Goal: Information Seeking & Learning: Find specific fact

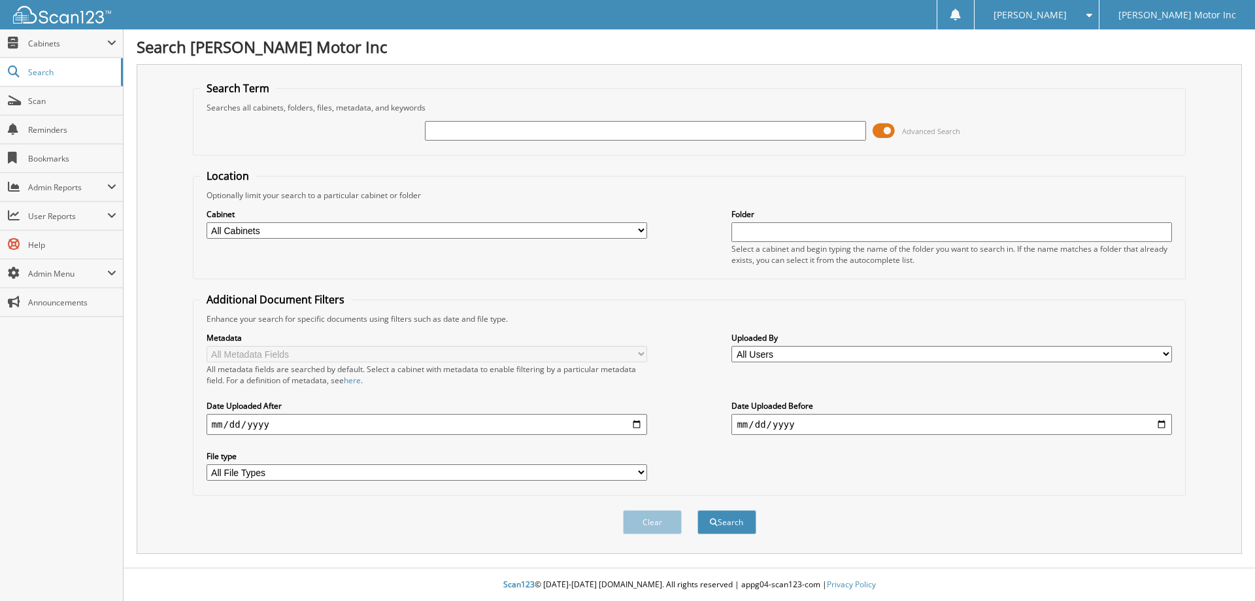
drag, startPoint x: 463, startPoint y: 134, endPoint x: 471, endPoint y: 123, distance: 13.2
click at [466, 130] on input "text" at bounding box center [645, 131] width 440 height 20
type input "151407"
click at [697, 510] on button "Search" at bounding box center [726, 522] width 59 height 24
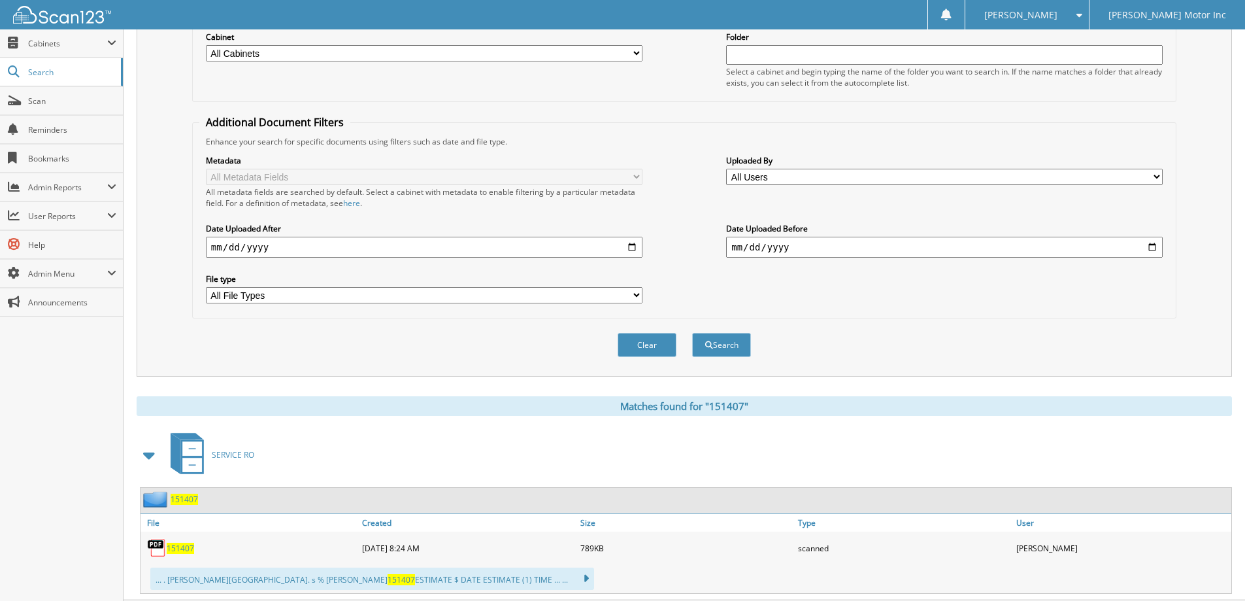
scroll to position [196, 0]
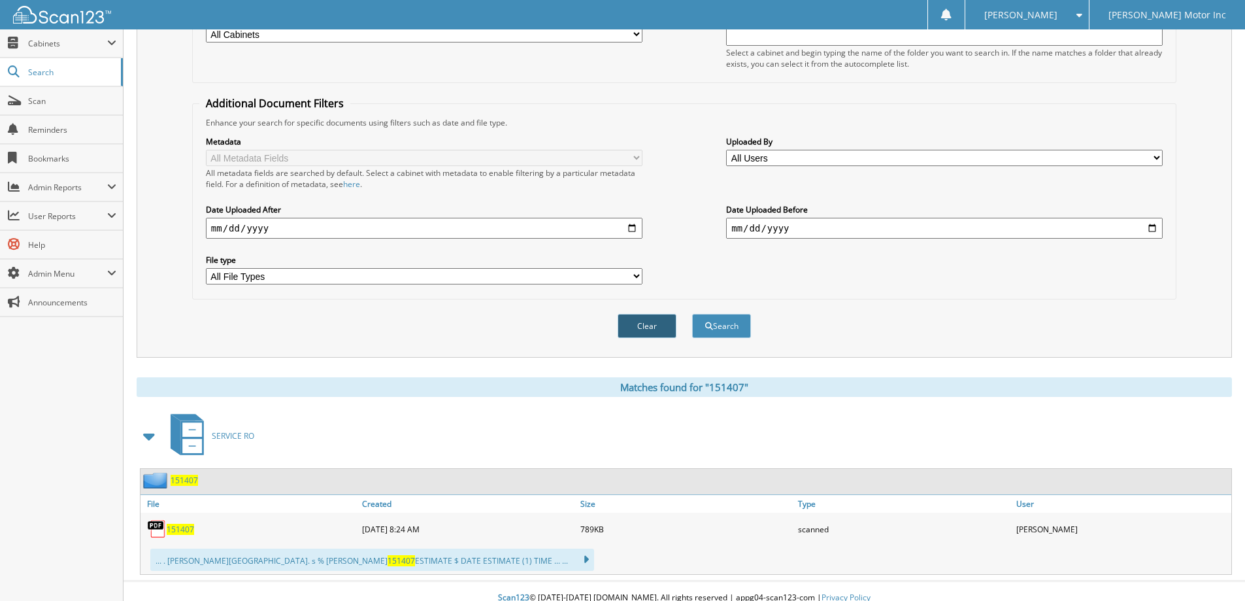
click at [633, 326] on button "Clear" at bounding box center [647, 326] width 59 height 24
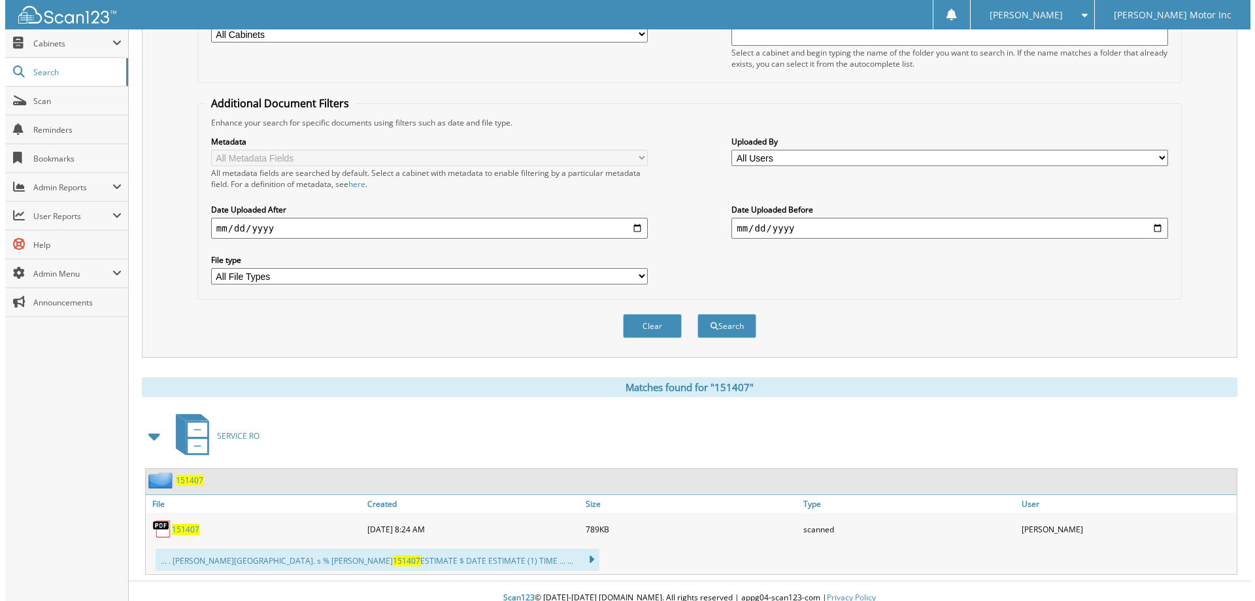
scroll to position [0, 0]
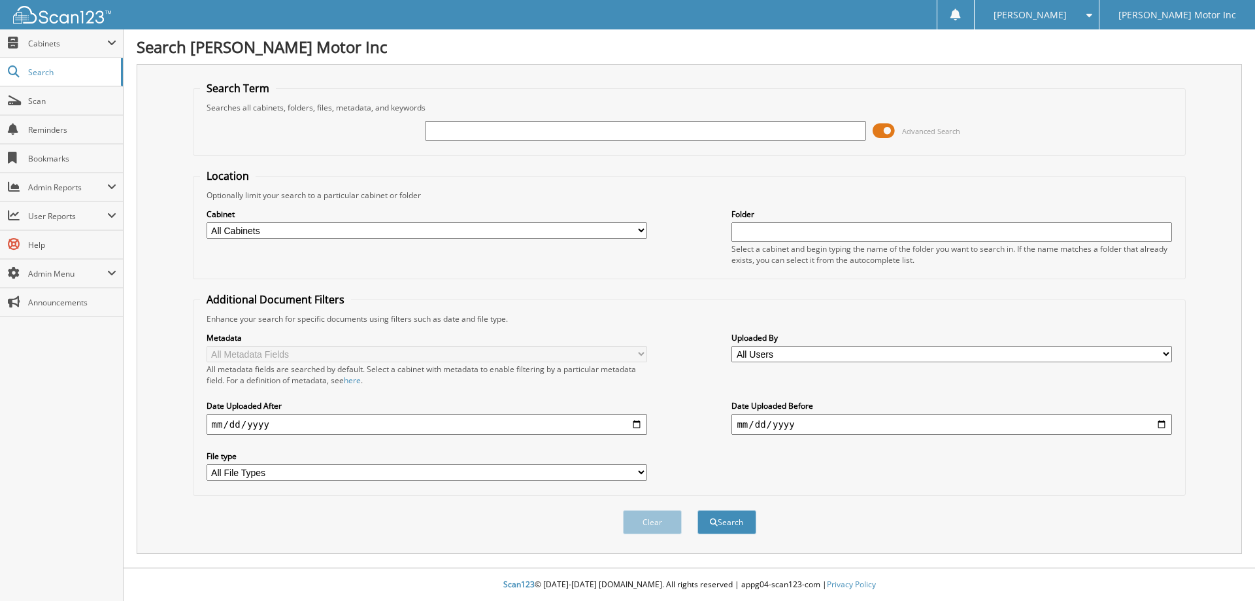
click at [609, 135] on input "text" at bounding box center [645, 131] width 440 height 20
type input "152543"
click at [697, 510] on button "Search" at bounding box center [726, 522] width 59 height 24
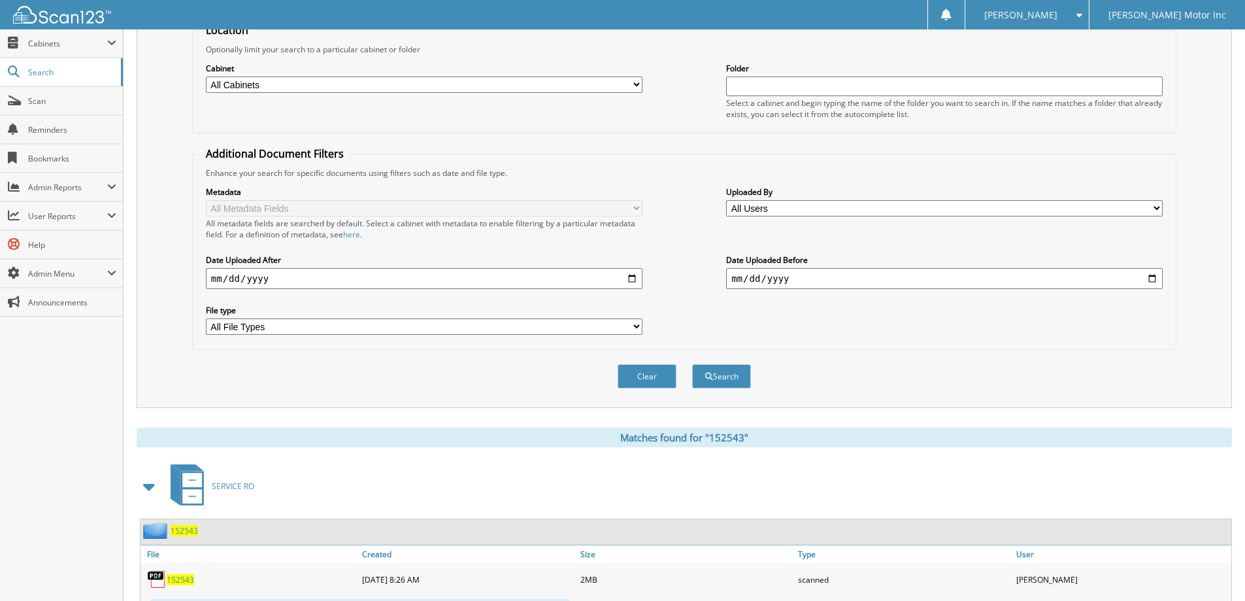
scroll to position [131, 0]
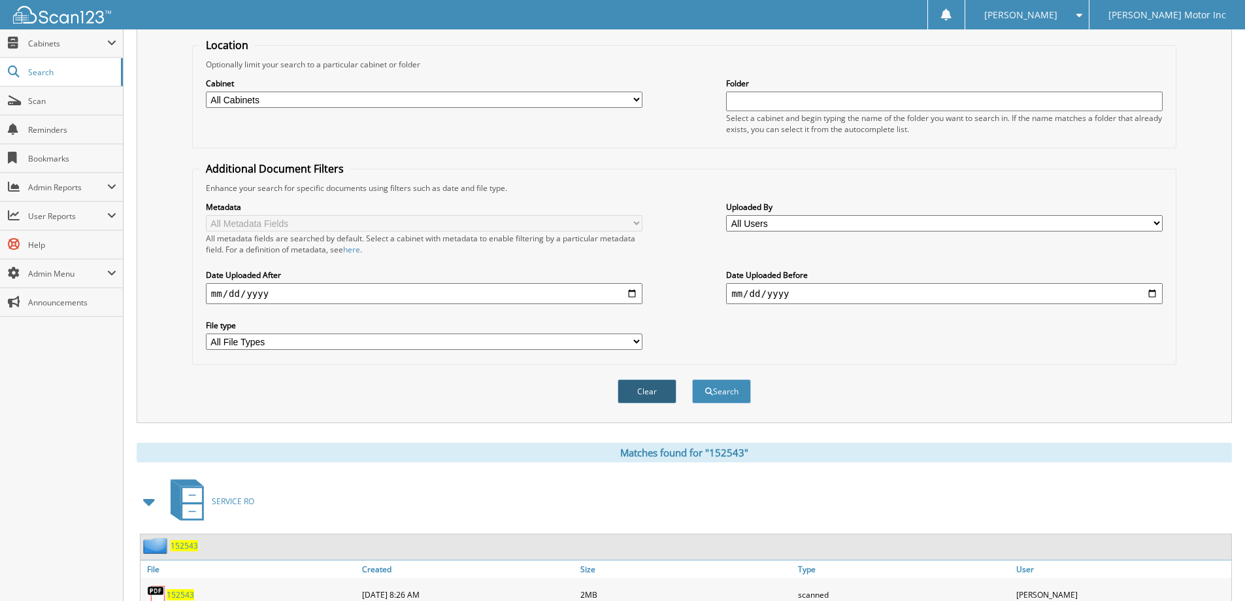
click at [667, 389] on button "Clear" at bounding box center [647, 391] width 59 height 24
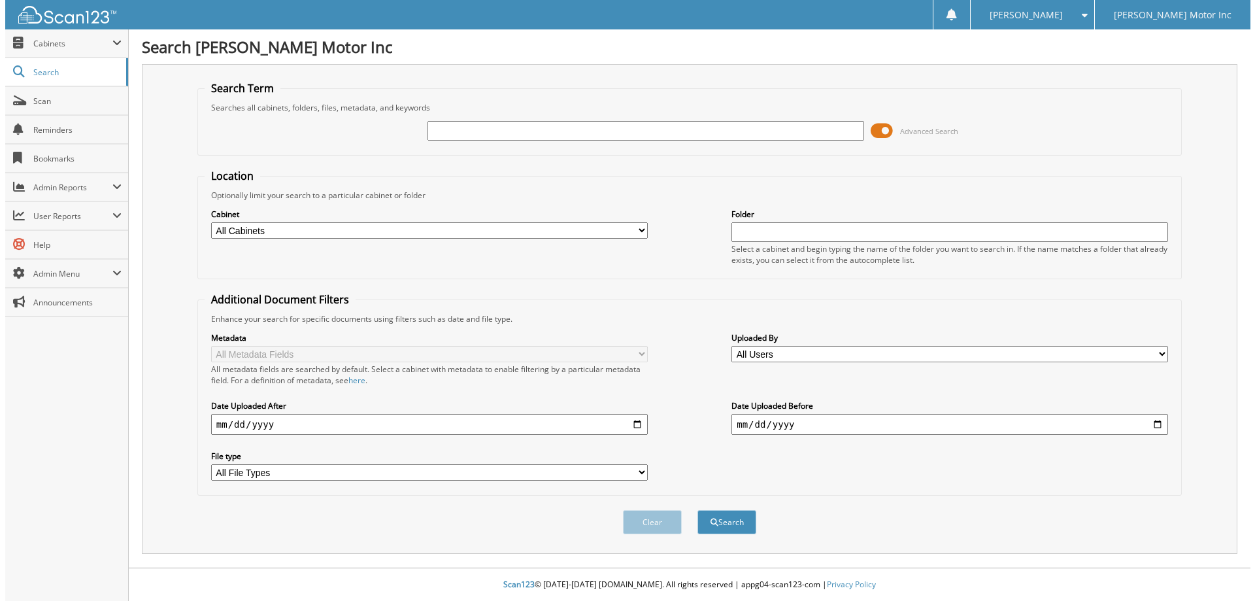
scroll to position [0, 0]
click at [635, 133] on input "text" at bounding box center [645, 131] width 440 height 20
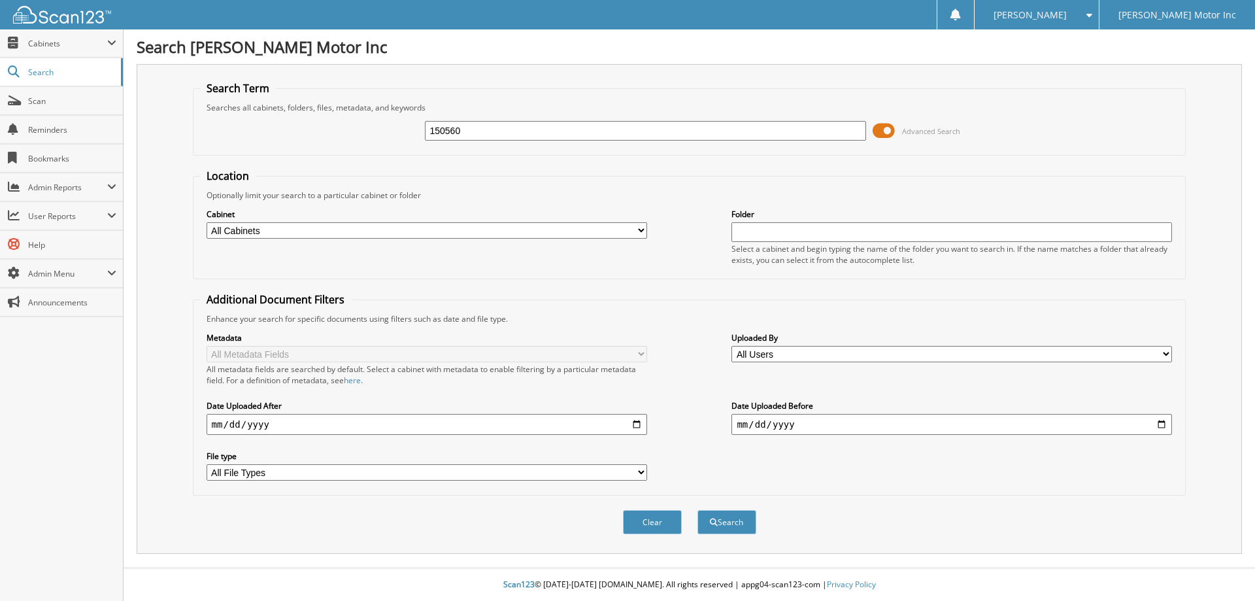
type input "150560"
click at [697, 510] on button "Search" at bounding box center [726, 522] width 59 height 24
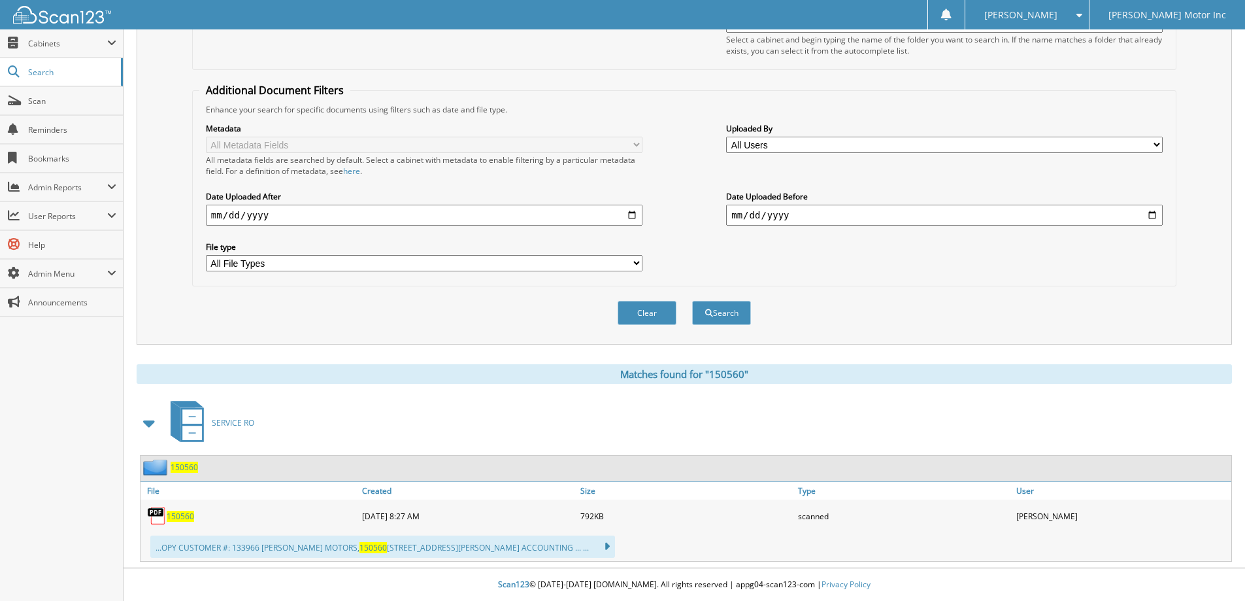
scroll to position [210, 0]
click at [644, 306] on button "Clear" at bounding box center [647, 313] width 59 height 24
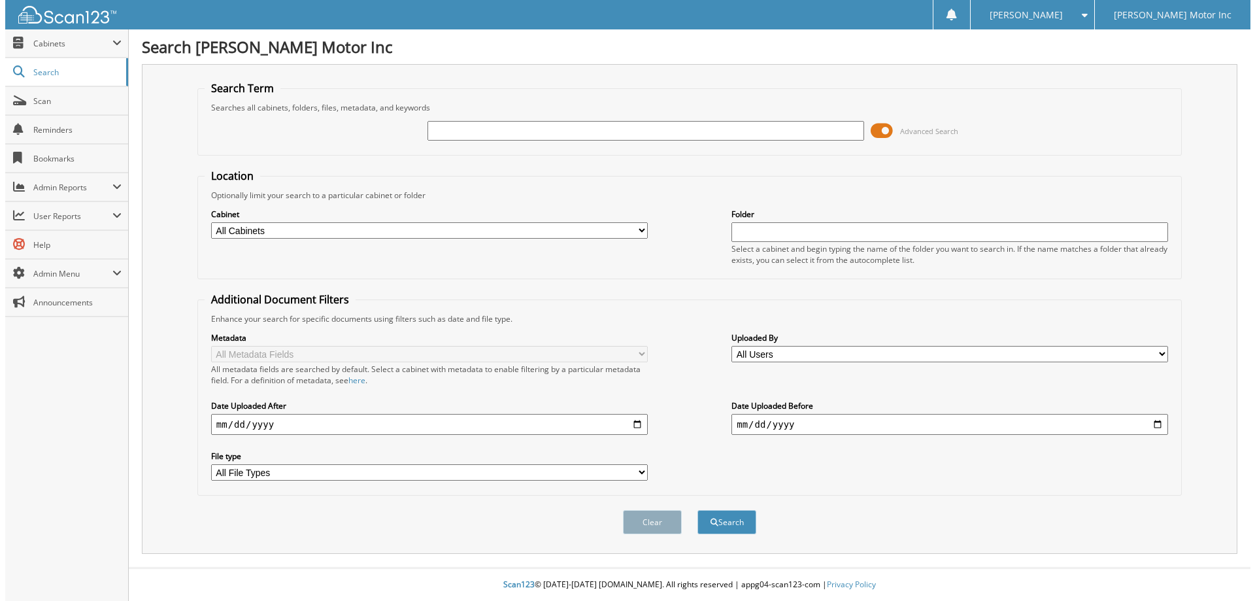
scroll to position [0, 0]
click at [631, 125] on input "text" at bounding box center [645, 131] width 440 height 20
type input "155766"
click at [697, 510] on button "Search" at bounding box center [726, 522] width 59 height 24
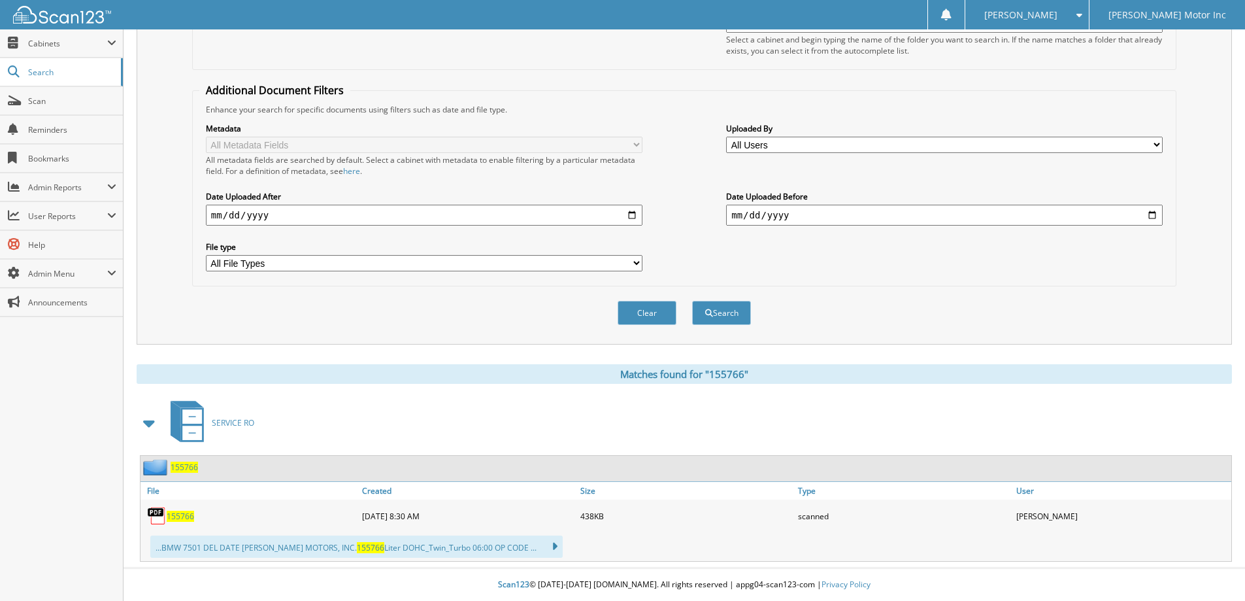
scroll to position [79, 0]
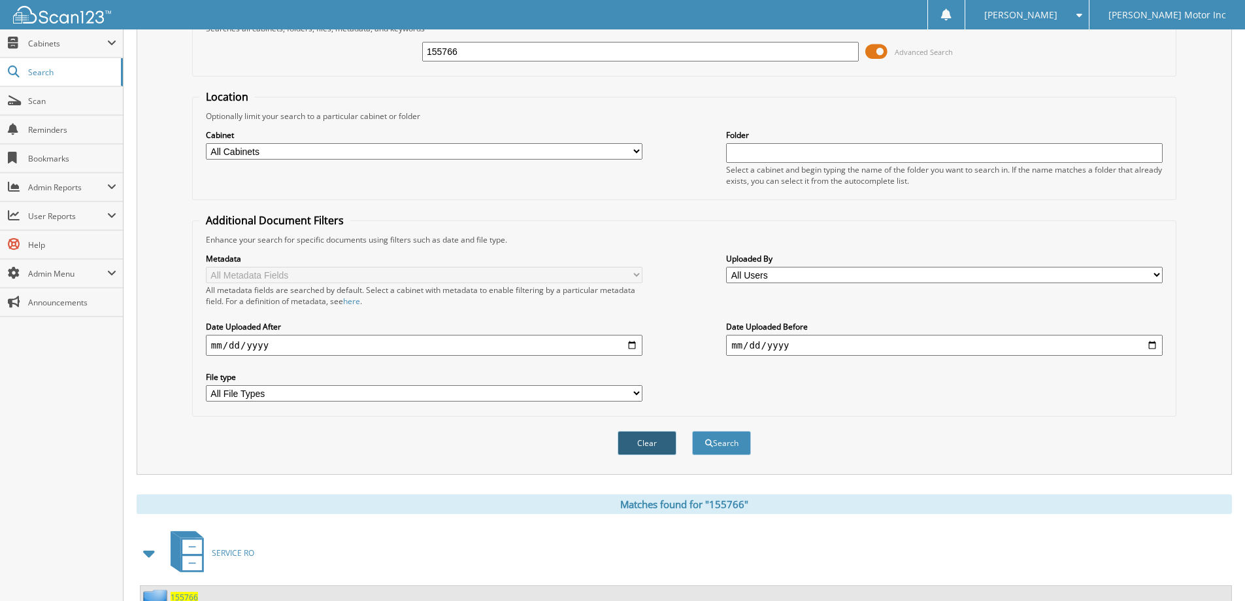
click at [631, 437] on button "Clear" at bounding box center [647, 443] width 59 height 24
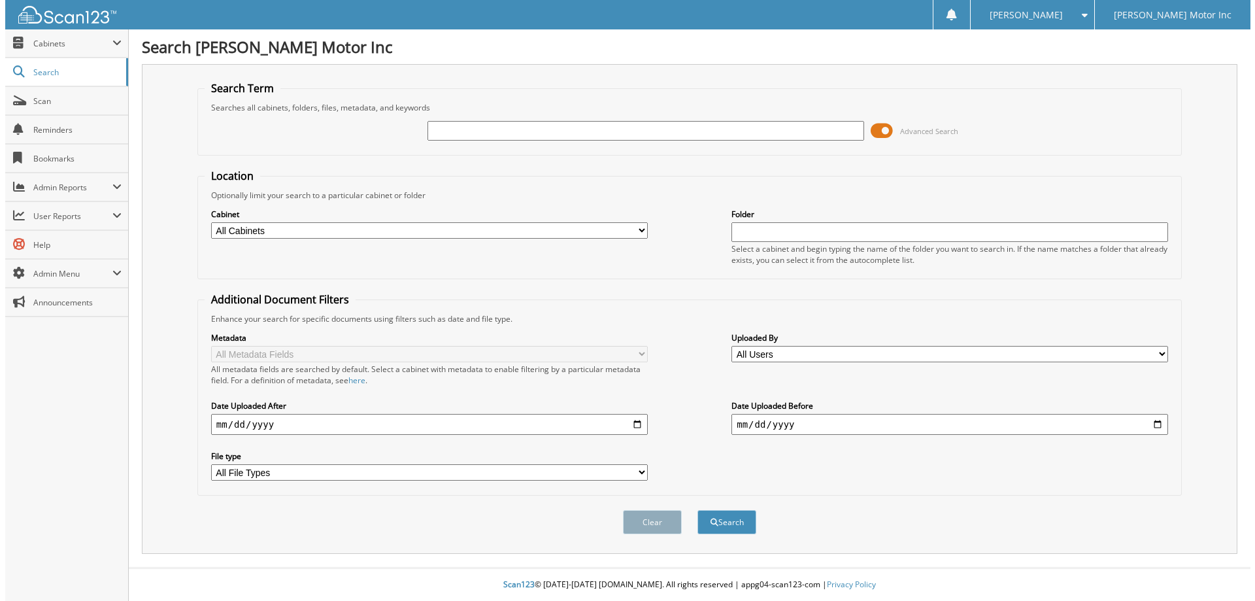
scroll to position [0, 0]
click at [595, 133] on input "text" at bounding box center [645, 131] width 440 height 20
type input "156102"
click at [697, 510] on button "Search" at bounding box center [726, 522] width 59 height 24
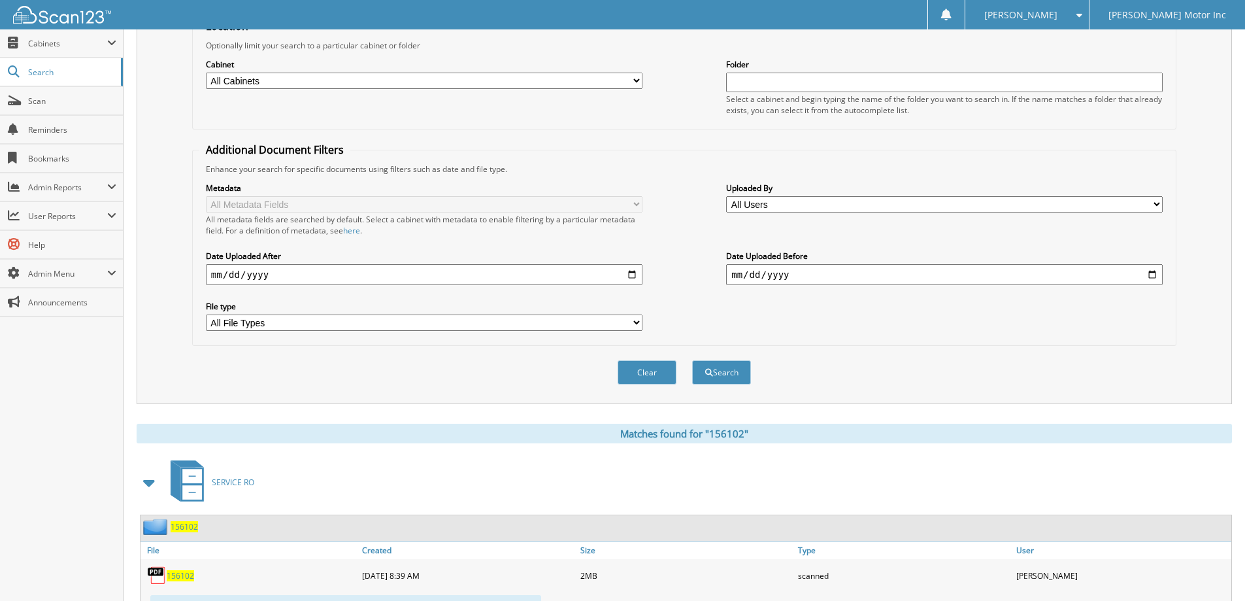
scroll to position [196, 0]
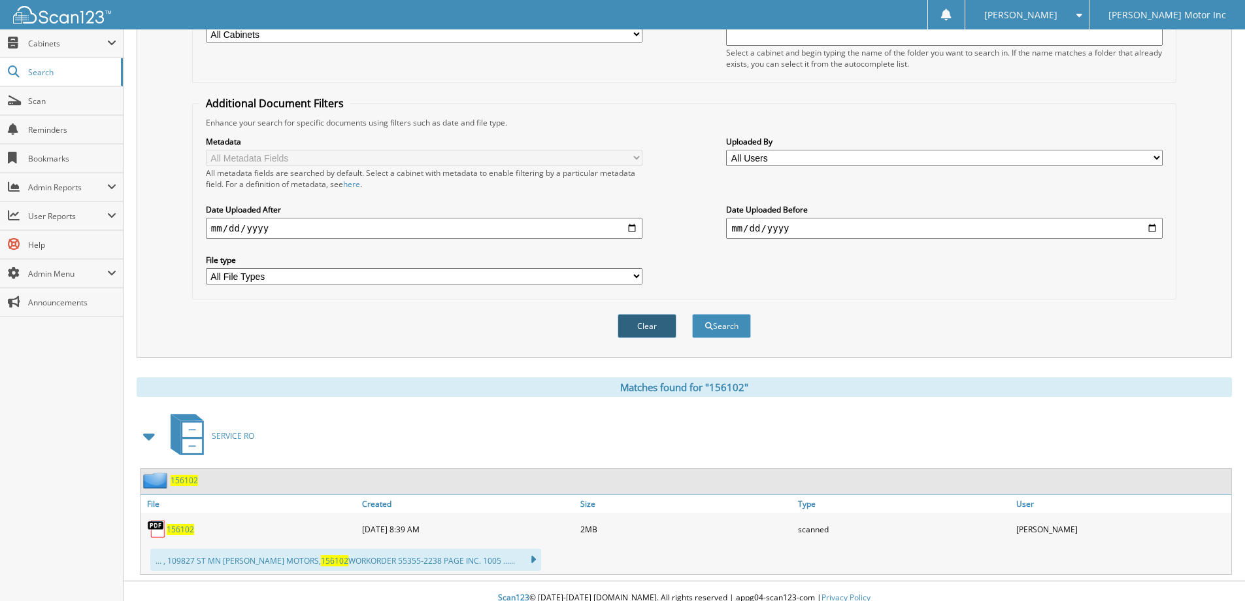
click at [623, 318] on button "Clear" at bounding box center [647, 326] width 59 height 24
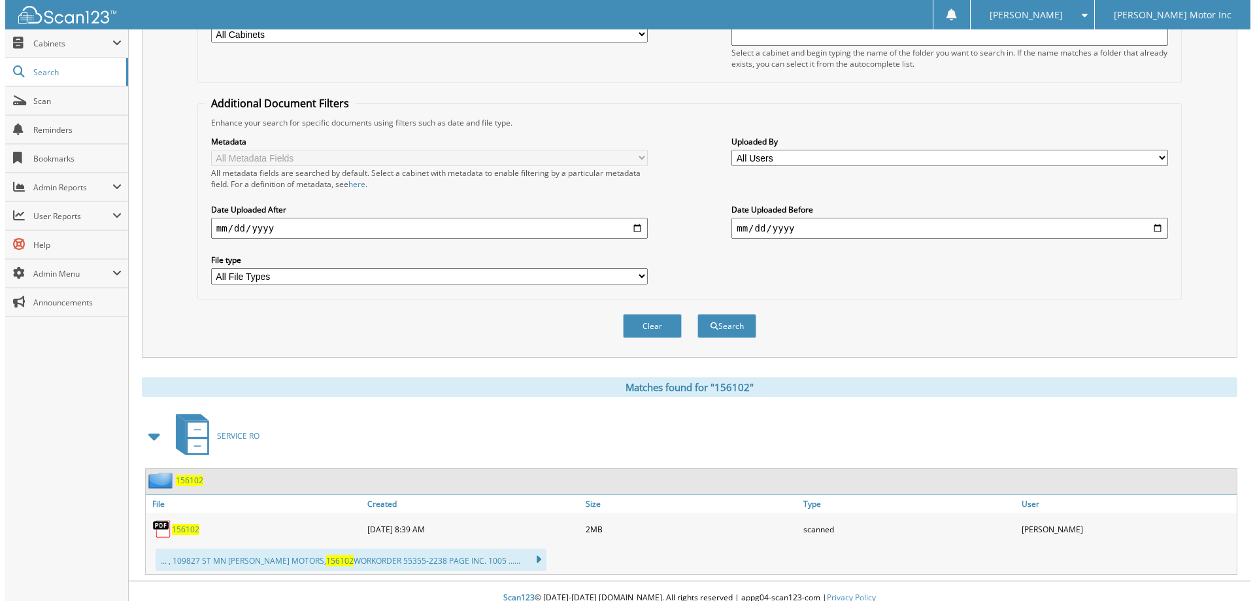
scroll to position [0, 0]
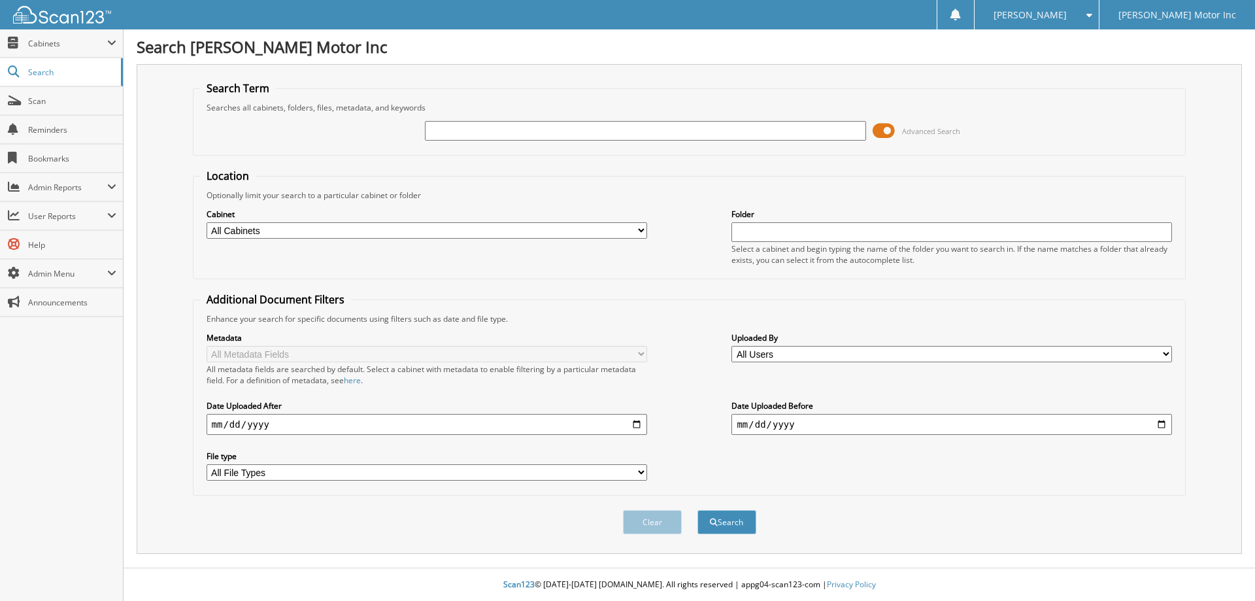
click at [601, 130] on input "text" at bounding box center [645, 131] width 440 height 20
type input "156120"
click at [697, 510] on button "Search" at bounding box center [726, 522] width 59 height 24
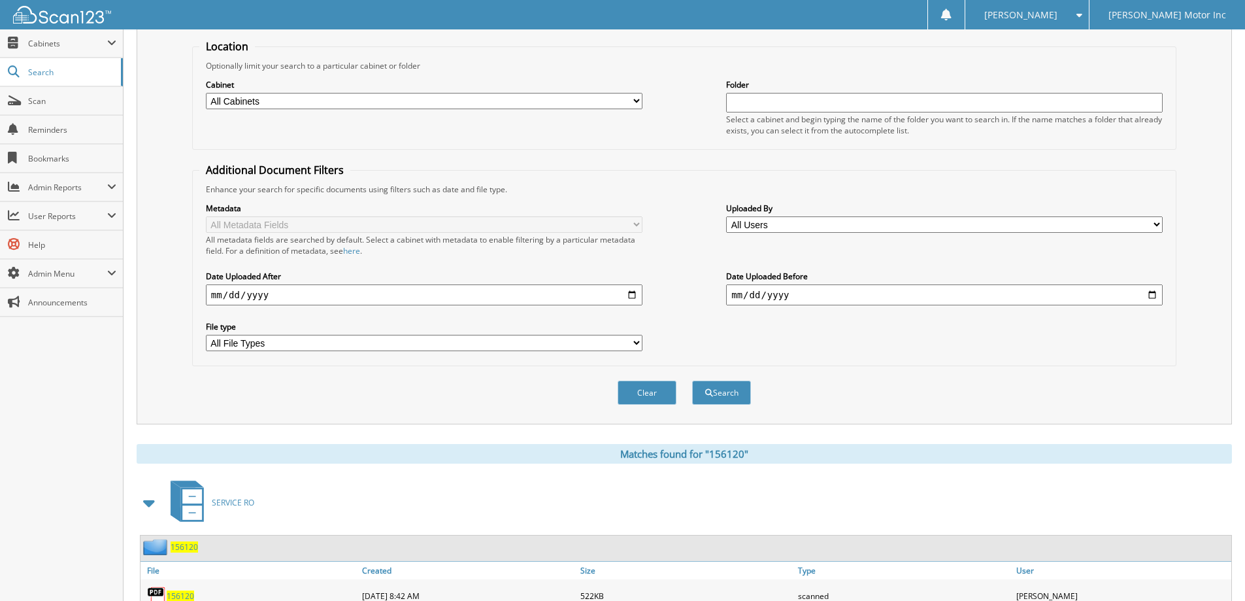
scroll to position [196, 0]
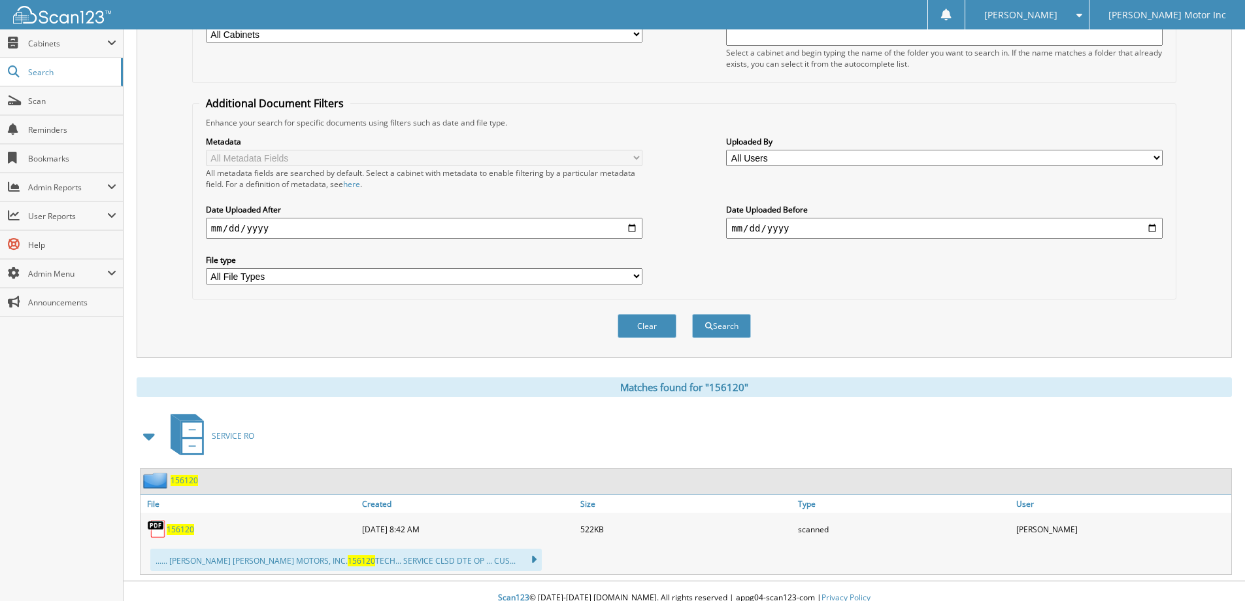
click at [635, 320] on button "Clear" at bounding box center [647, 326] width 59 height 24
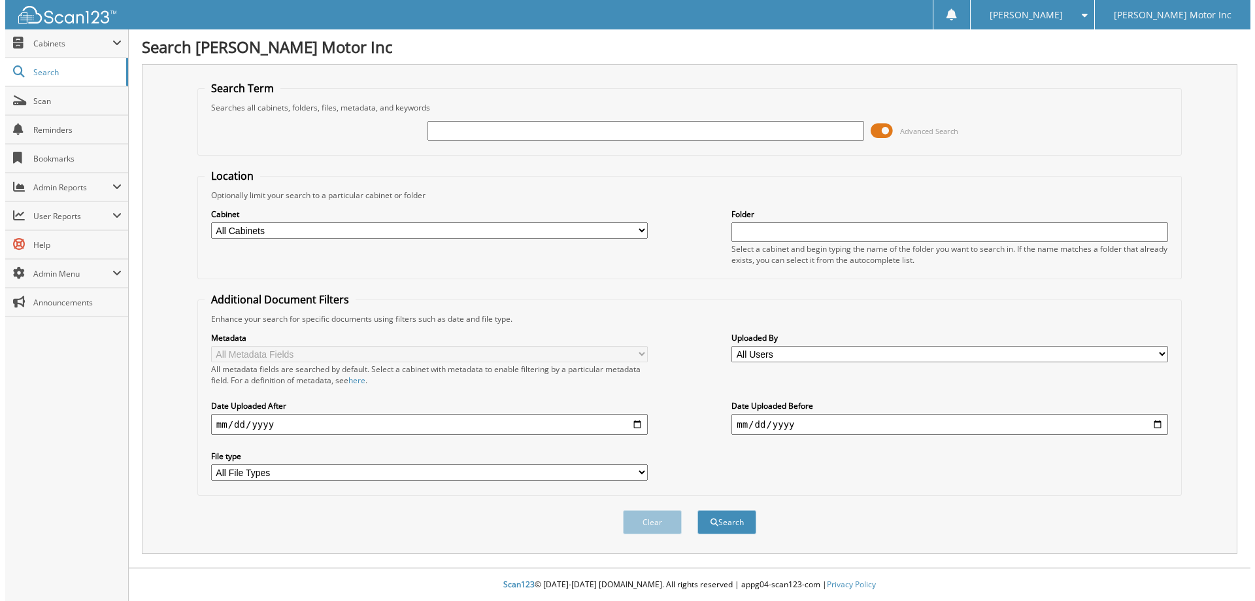
scroll to position [0, 0]
click at [599, 135] on input "text" at bounding box center [645, 131] width 440 height 20
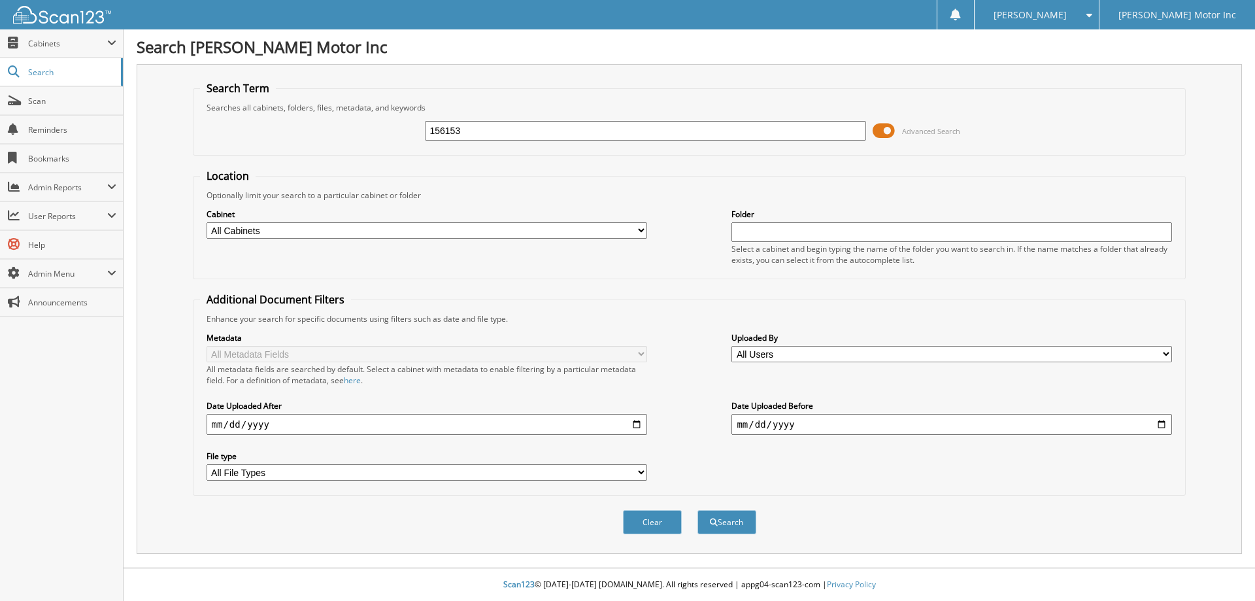
type input "156153"
click at [697, 510] on button "Search" at bounding box center [726, 522] width 59 height 24
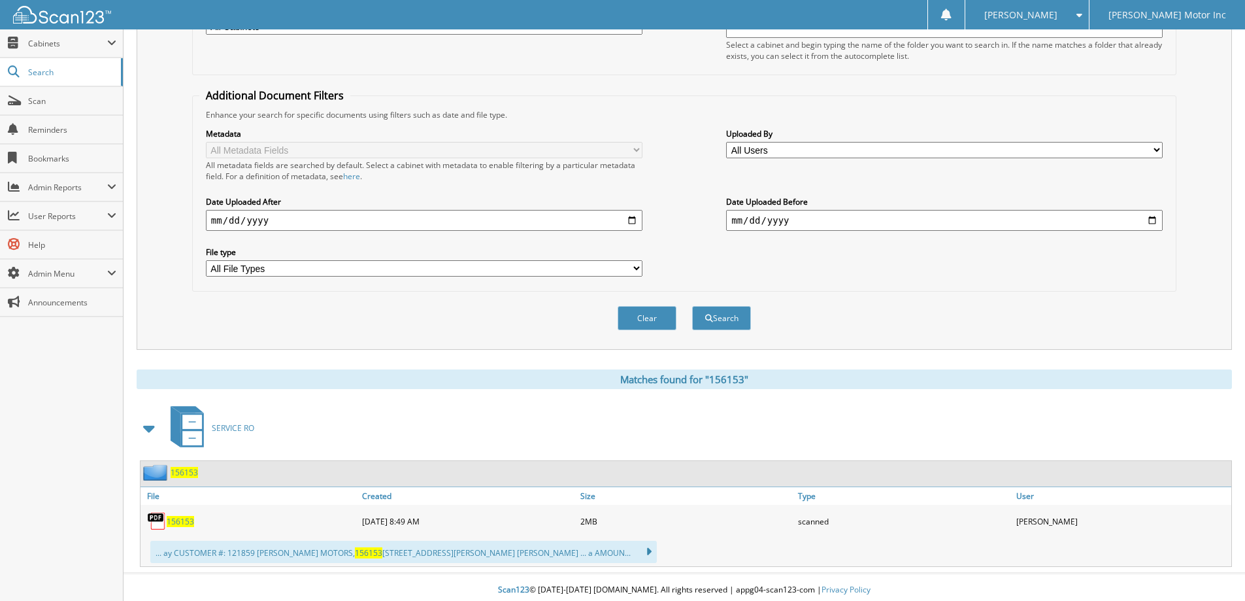
scroll to position [210, 0]
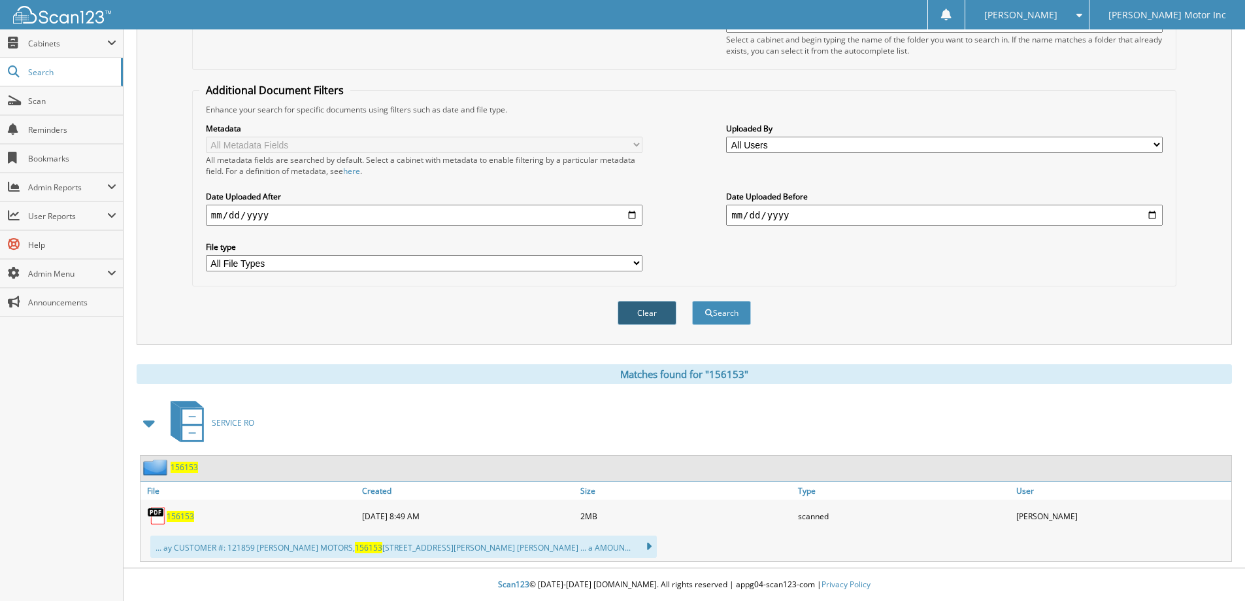
click at [629, 303] on button "Clear" at bounding box center [647, 313] width 59 height 24
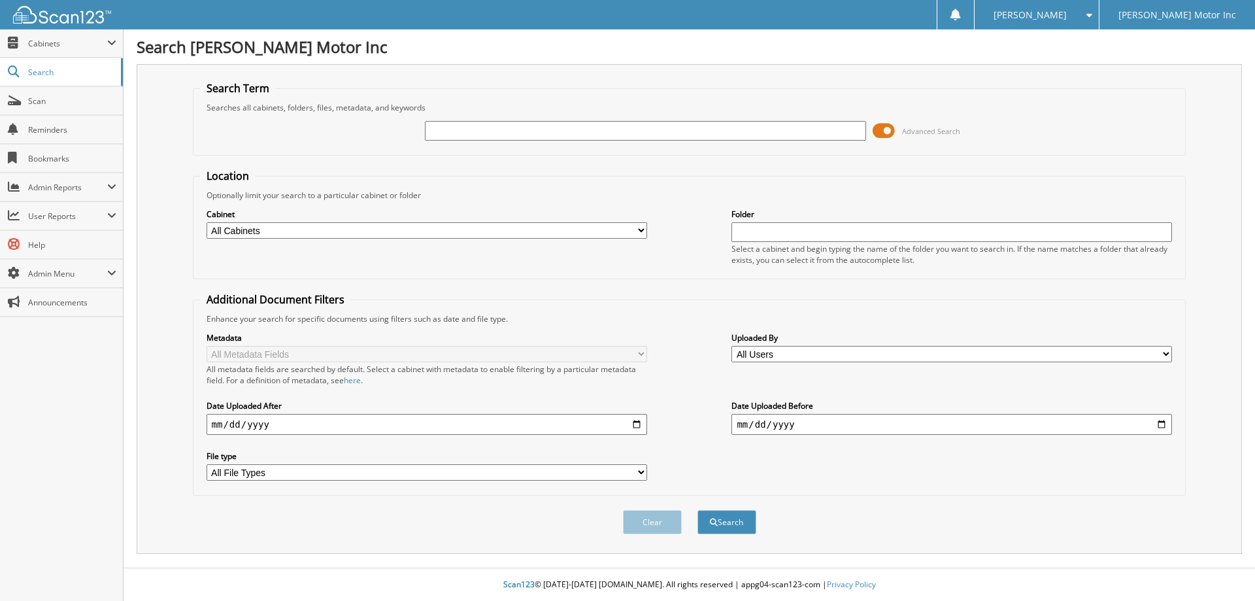
click at [640, 130] on input "text" at bounding box center [645, 131] width 440 height 20
type input "156171"
click at [697, 510] on button "Search" at bounding box center [726, 522] width 59 height 24
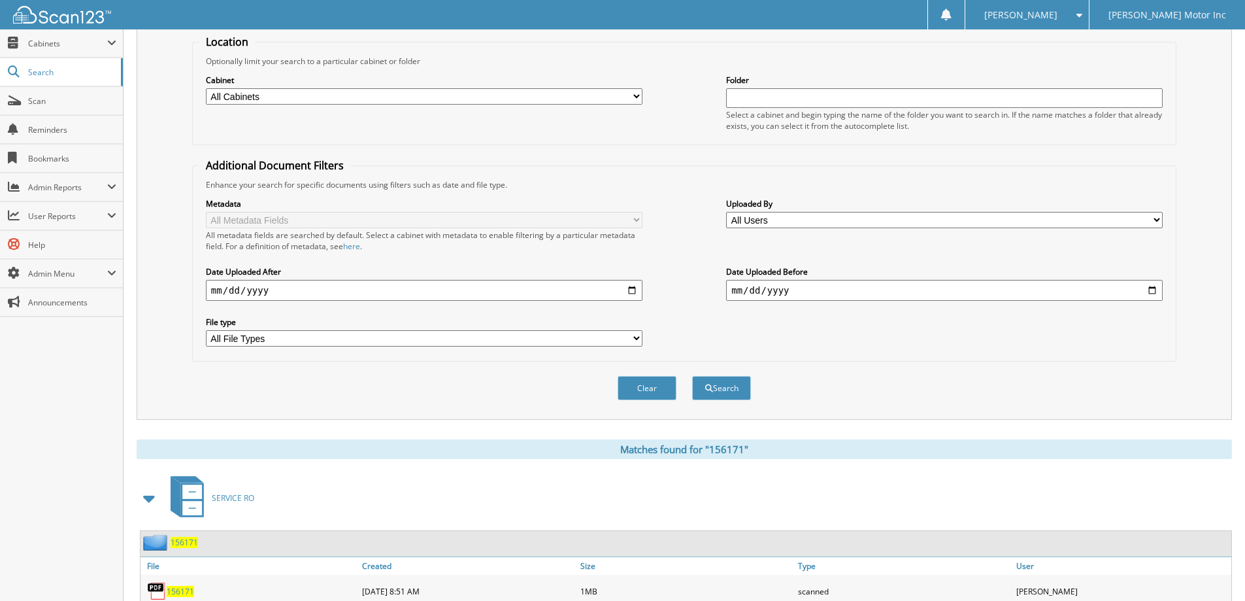
scroll to position [196, 0]
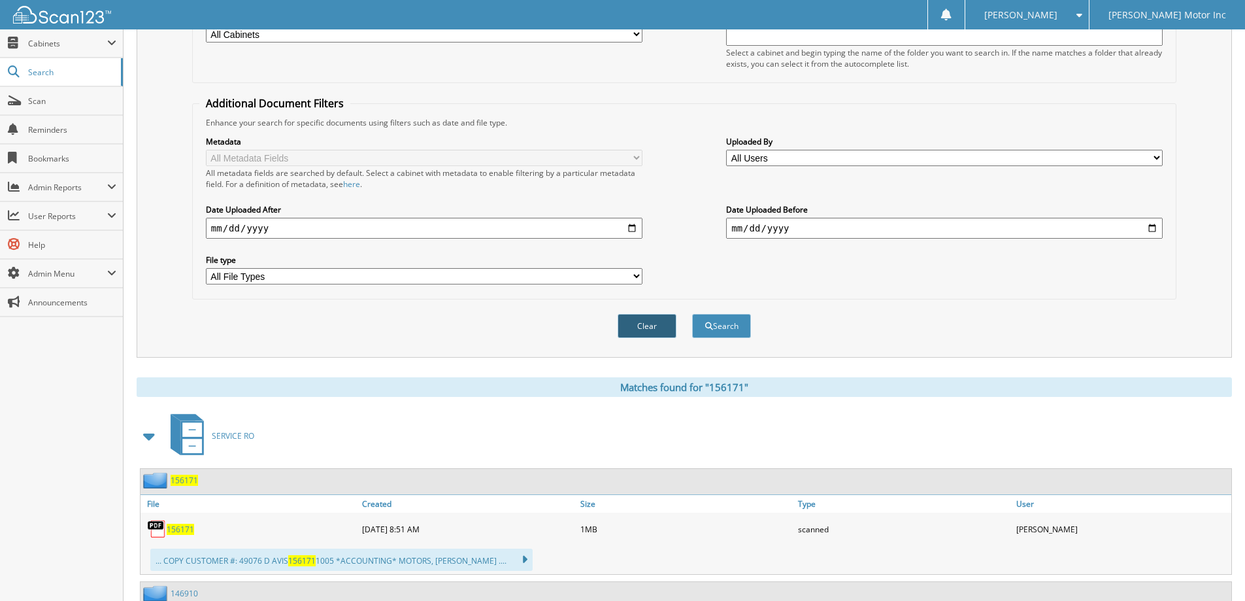
drag, startPoint x: 644, startPoint y: 318, endPoint x: 648, endPoint y: 282, distance: 36.9
click at [644, 318] on button "Clear" at bounding box center [647, 326] width 59 height 24
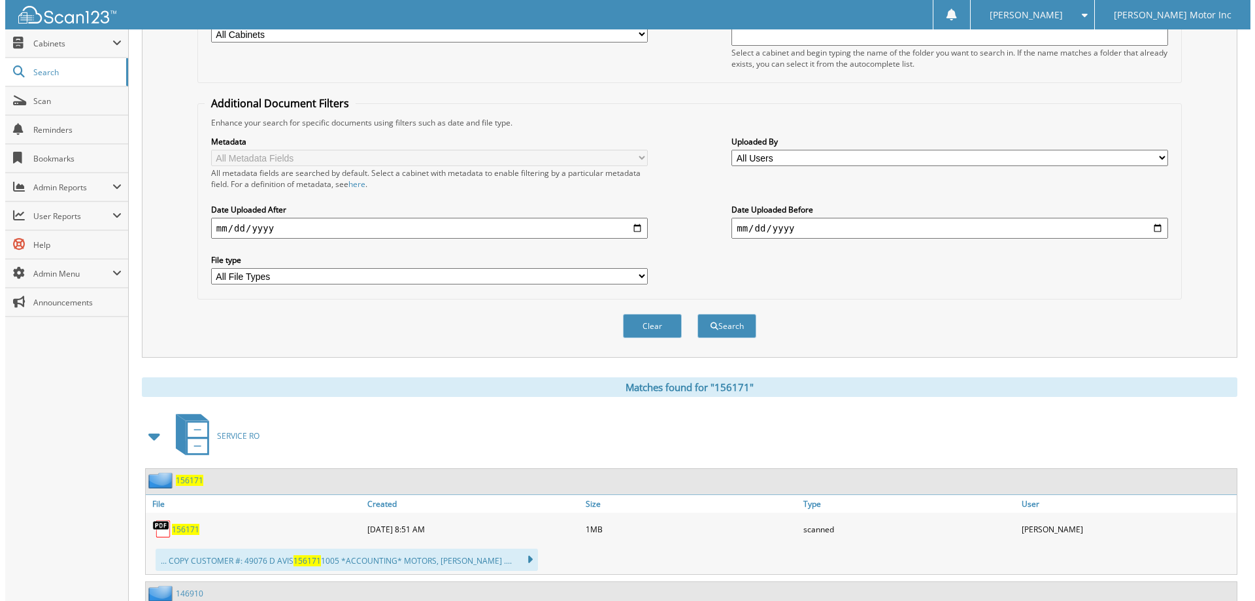
scroll to position [0, 0]
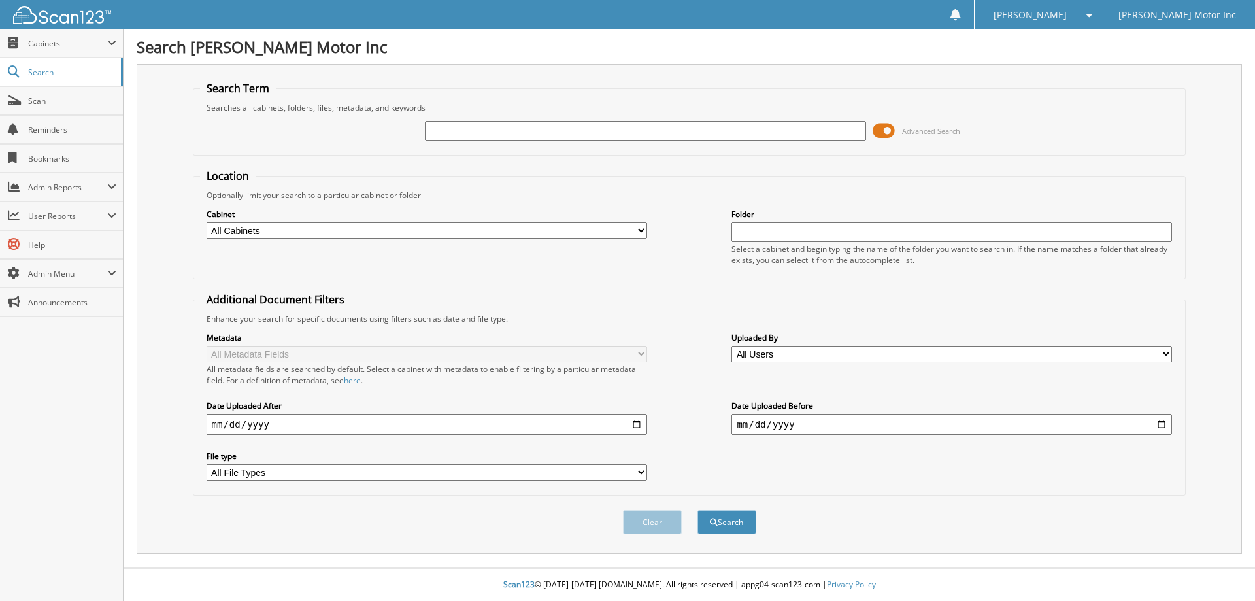
drag, startPoint x: 639, startPoint y: 132, endPoint x: 648, endPoint y: 127, distance: 10.0
click at [643, 129] on input "text" at bounding box center [645, 131] width 440 height 20
type input "156168"
click at [697, 510] on button "Search" at bounding box center [726, 522] width 59 height 24
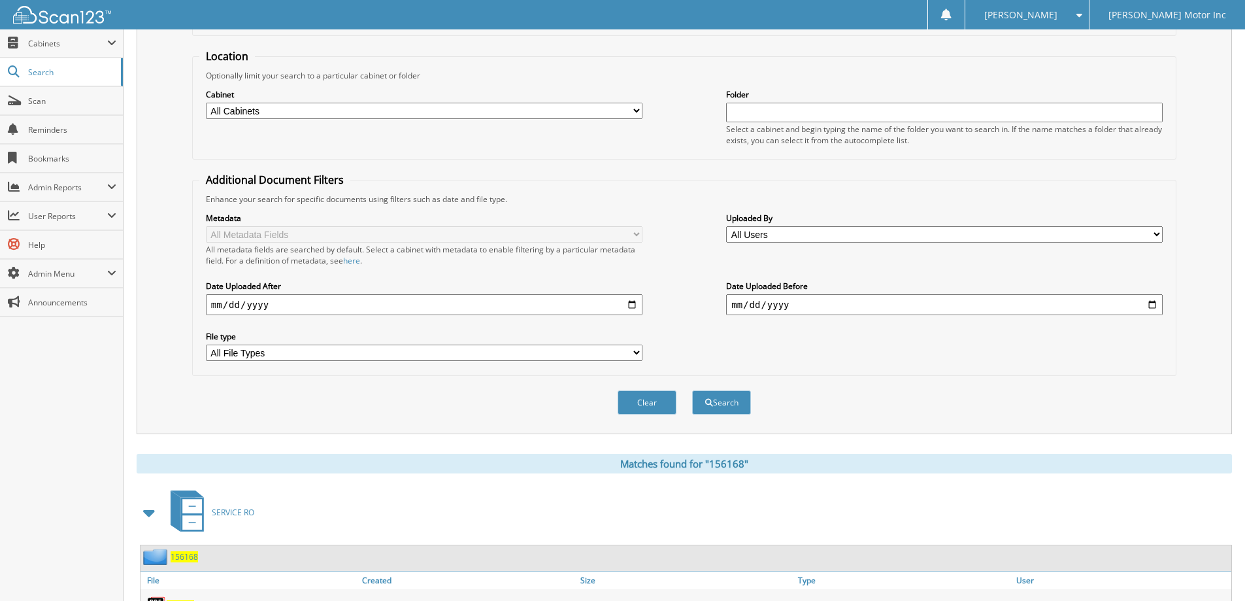
scroll to position [196, 0]
